Goal: Task Accomplishment & Management: Use online tool/utility

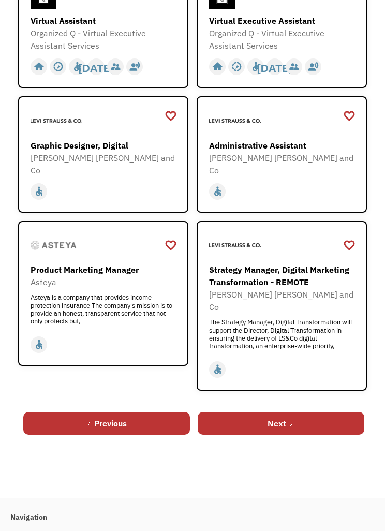
scroll to position [639, 0]
click at [318, 412] on link "Next" at bounding box center [281, 423] width 167 height 23
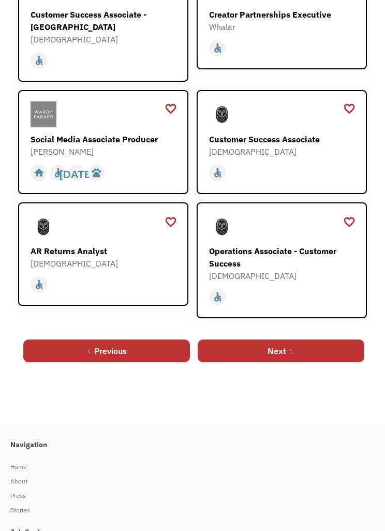
scroll to position [655, 0]
click at [317, 350] on link "Next" at bounding box center [281, 350] width 167 height 23
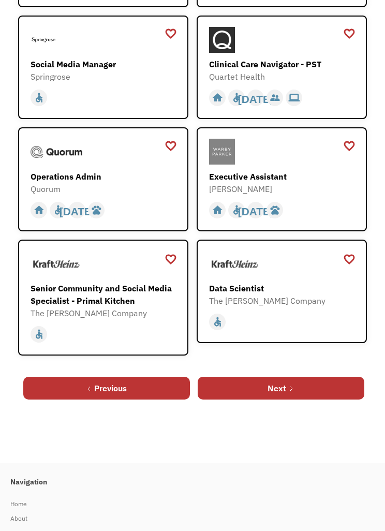
scroll to position [564, 0]
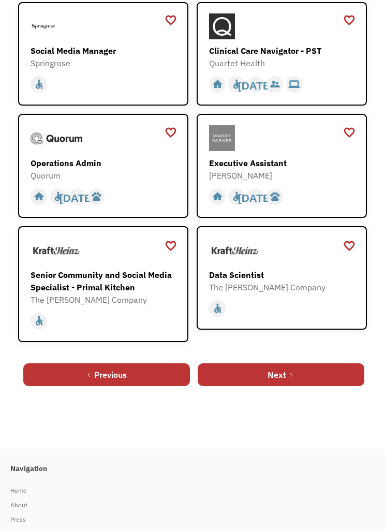
click at [313, 380] on link "Next" at bounding box center [281, 375] width 167 height 23
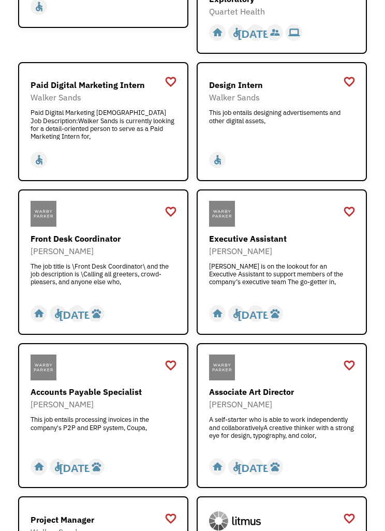
scroll to position [270, 0]
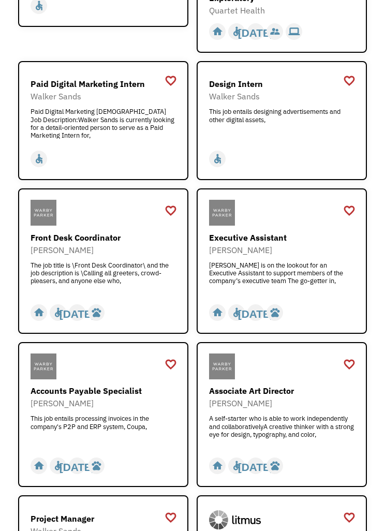
click at [76, 226] on div at bounding box center [103, 213] width 145 height 26
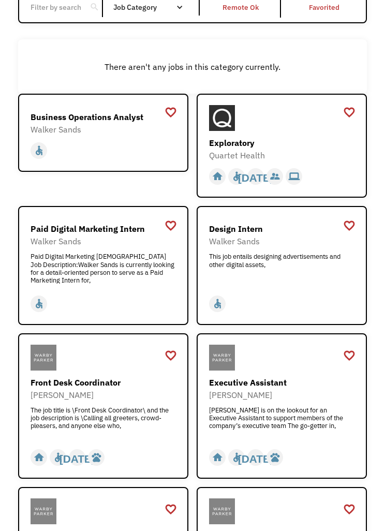
scroll to position [0, 0]
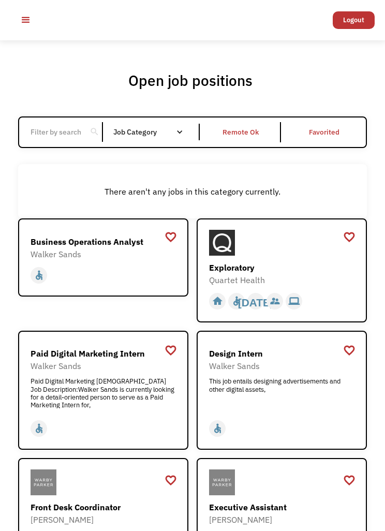
click at [245, 138] on div "Remote Ok" at bounding box center [240, 132] width 36 height 12
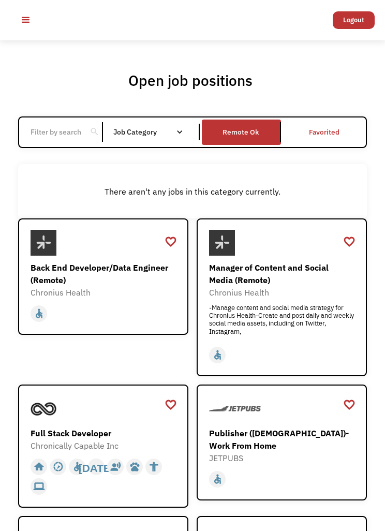
click at [58, 135] on input "Email Form" at bounding box center [55, 132] width 63 height 20
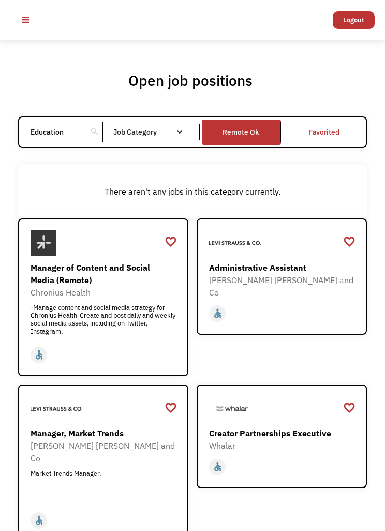
type input "Education"
click at [361, 197] on div "There aren't any jobs in this category currently." at bounding box center [192, 191] width 338 height 12
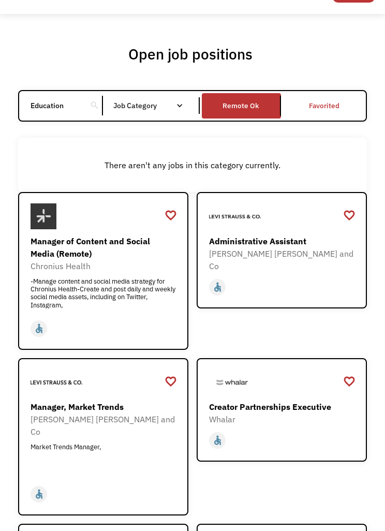
scroll to position [29, 0]
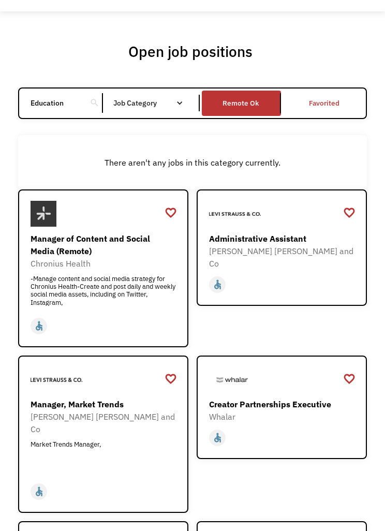
click at [70, 101] on input "Education" at bounding box center [55, 103] width 63 height 20
click at [88, 99] on div "Education search" at bounding box center [61, 103] width 84 height 20
click at [86, 101] on input "Education" at bounding box center [55, 103] width 63 height 20
click at [92, 103] on div "search" at bounding box center [94, 103] width 10 height 16
click at [89, 95] on div "Education search Filter by category Administration Communications & Public Rela…" at bounding box center [192, 103] width 349 height 32
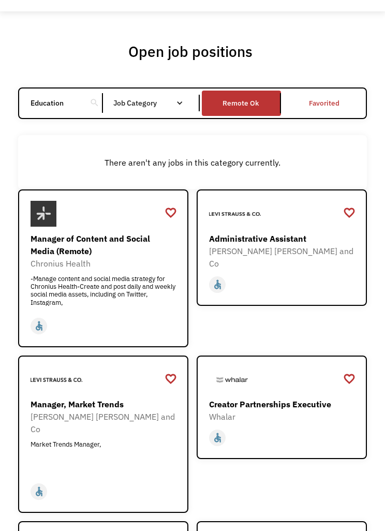
click at [88, 96] on div "Education search Filter by category Administration Communications & Public Rela…" at bounding box center [192, 103] width 349 height 32
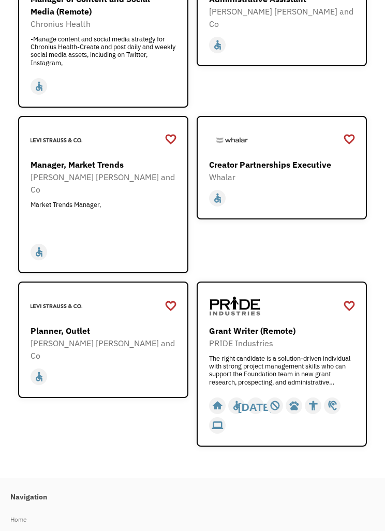
scroll to position [269, 0]
